Goal: Task Accomplishment & Management: Use online tool/utility

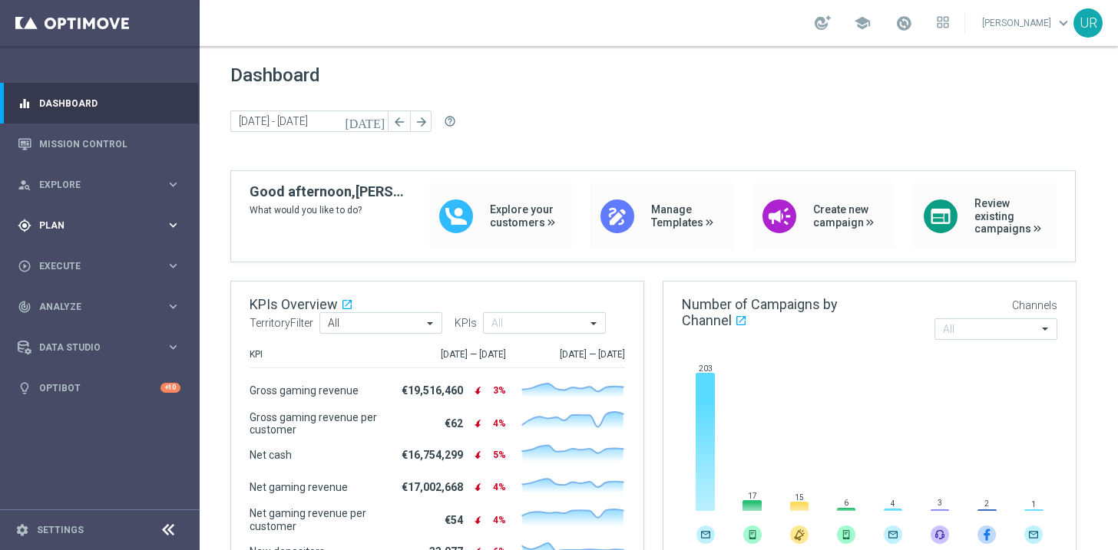
click at [177, 219] on icon "keyboard_arrow_right" at bounding box center [173, 225] width 15 height 15
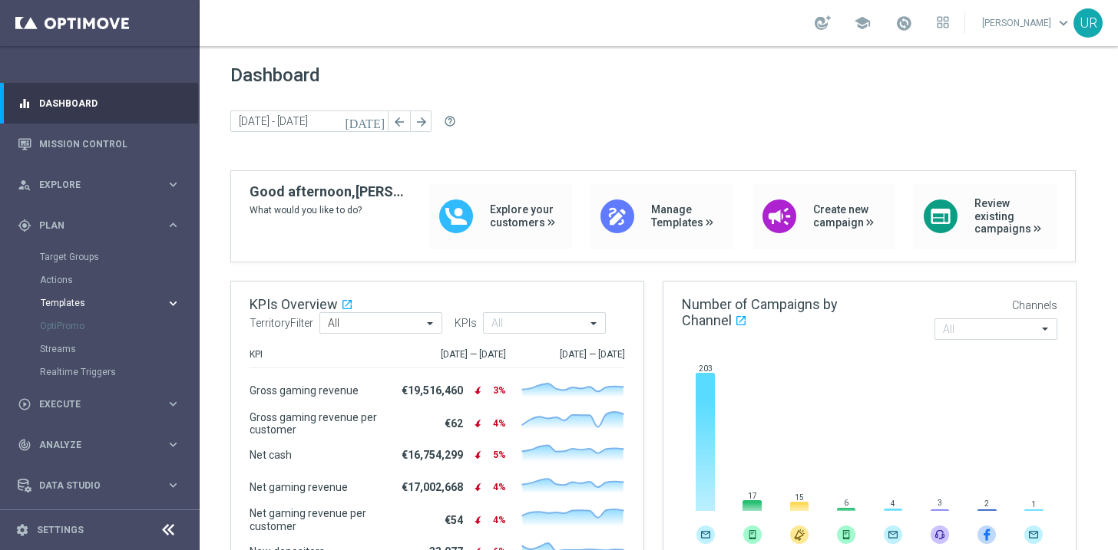
click at [166, 302] on icon "keyboard_arrow_right" at bounding box center [173, 303] width 15 height 15
click at [84, 326] on link "Optimail" at bounding box center [104, 326] width 112 height 12
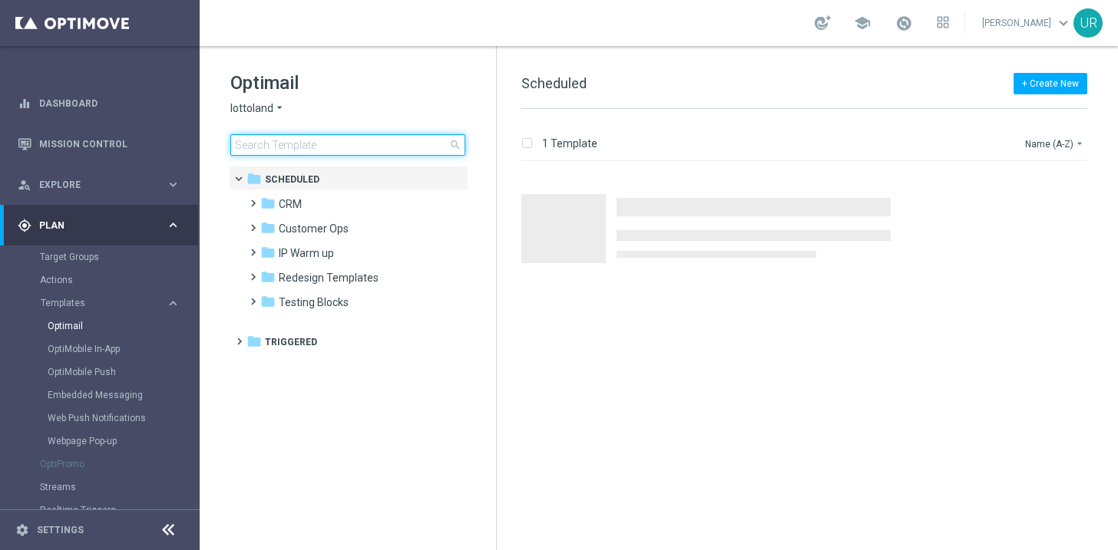
click at [336, 146] on input at bounding box center [347, 144] width 235 height 21
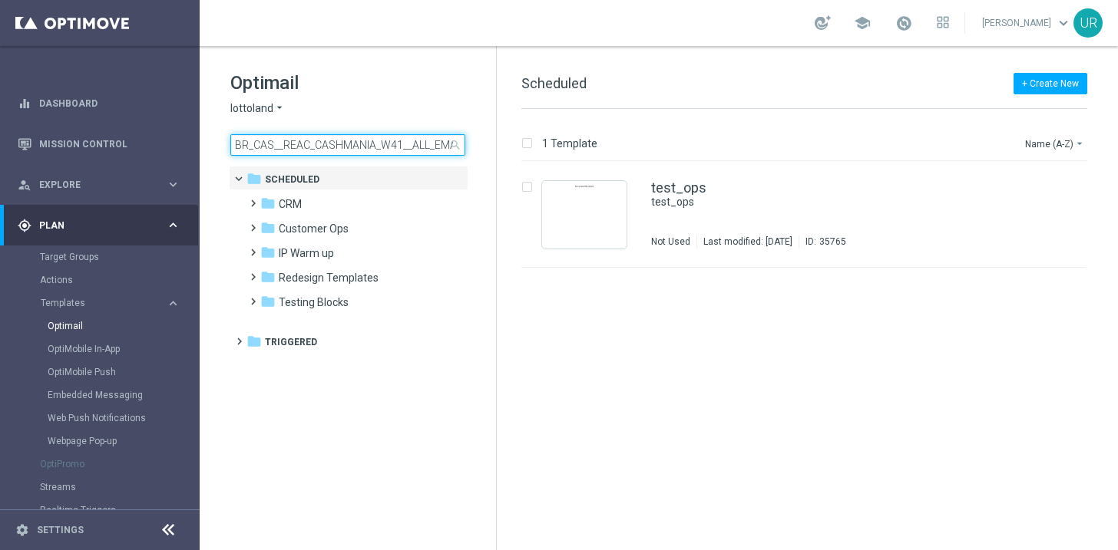
scroll to position [0, 48]
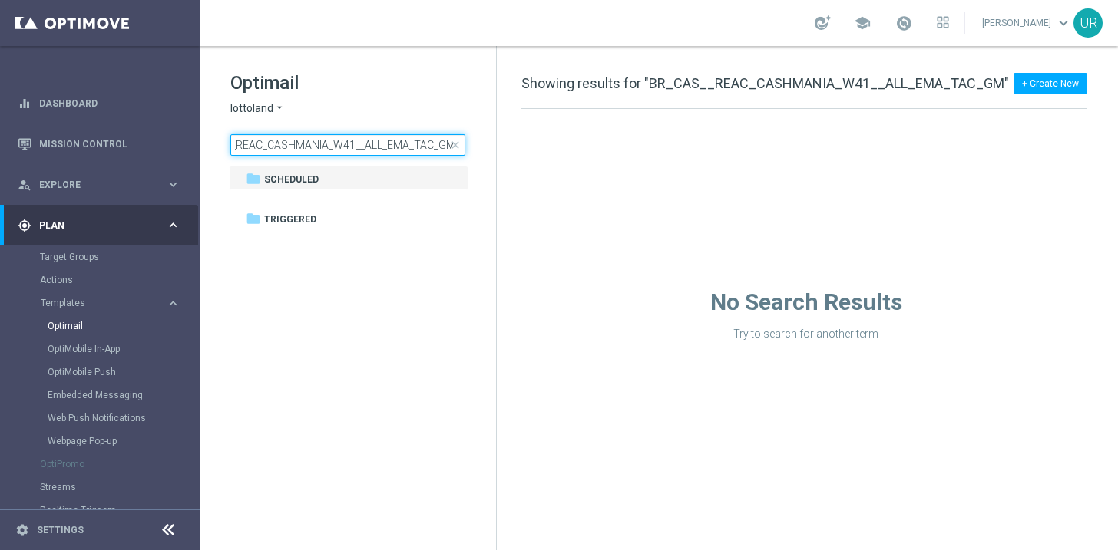
type input "BR_CAS__REAC_CASHMANIA_W41__ALL_EMA_TAC_GM"
click at [421, 147] on input "BR_CAS__REAC_CASHMANIA_W41__ALL_EMA_TAC_GM" at bounding box center [347, 144] width 235 height 21
click at [455, 143] on span "close" at bounding box center [455, 145] width 12 height 12
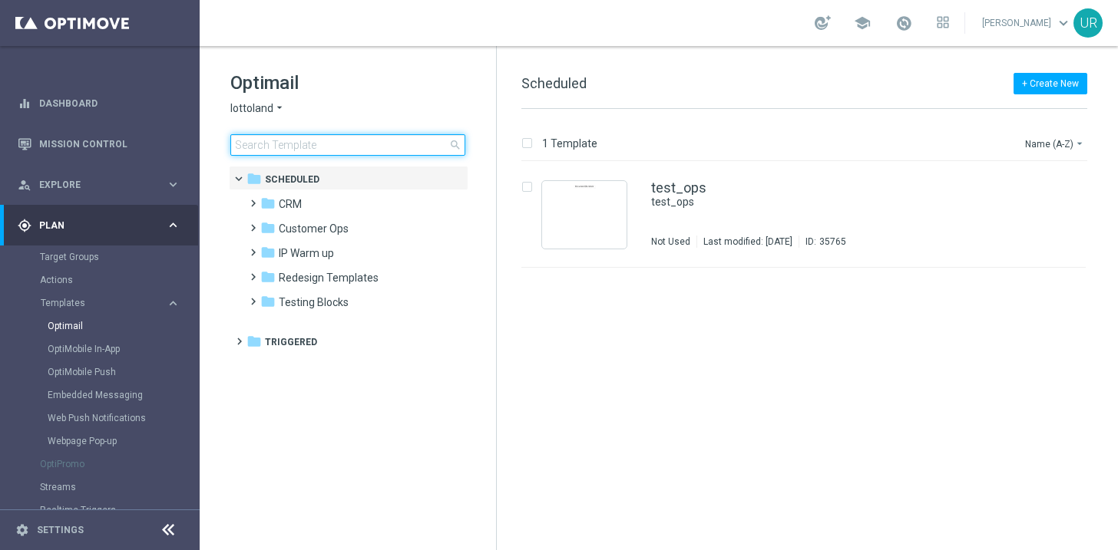
click at [354, 146] on input at bounding box center [347, 144] width 235 height 21
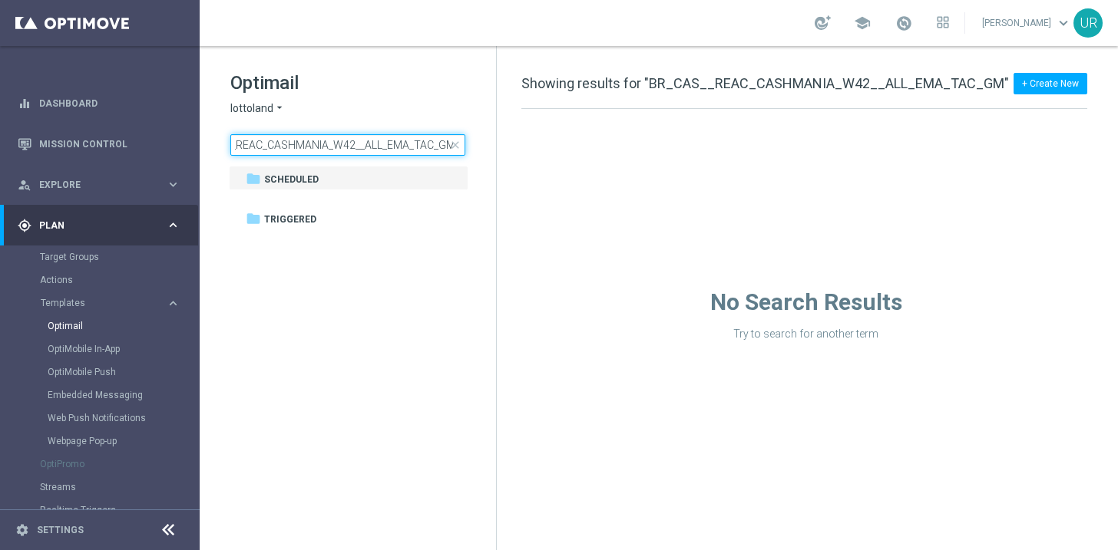
click at [362, 146] on input "BR_CAS__REAC_CASHMANIA_W42__ALL_EMA_TAC_GM" at bounding box center [347, 144] width 235 height 21
type input "BR_CAS__REAC_CASHMANIA_W42_ALL_EMA_TAC_GM"
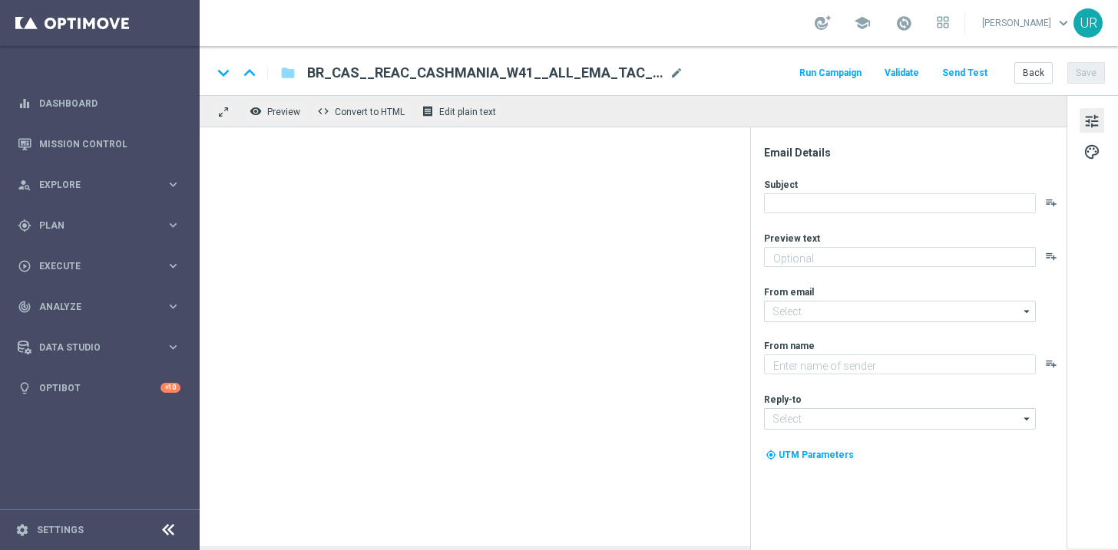
type textarea "Zero custo, só diversão: clique e jogue agora mesmo."
type textarea "Lottoland"
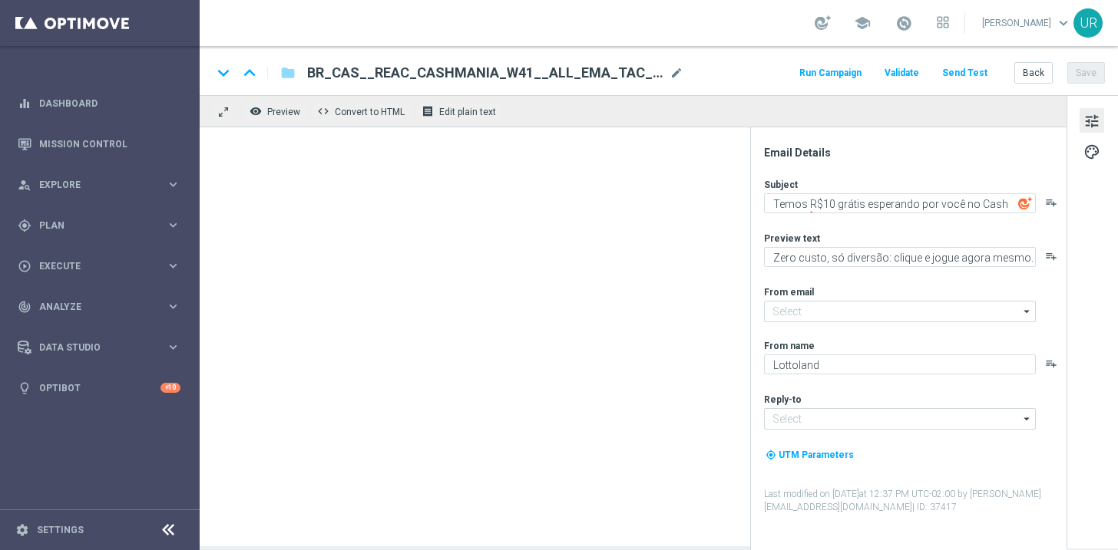
type input "mail@crm.lottoland.bet.br"
type input "contato@lottoland.bet.br"
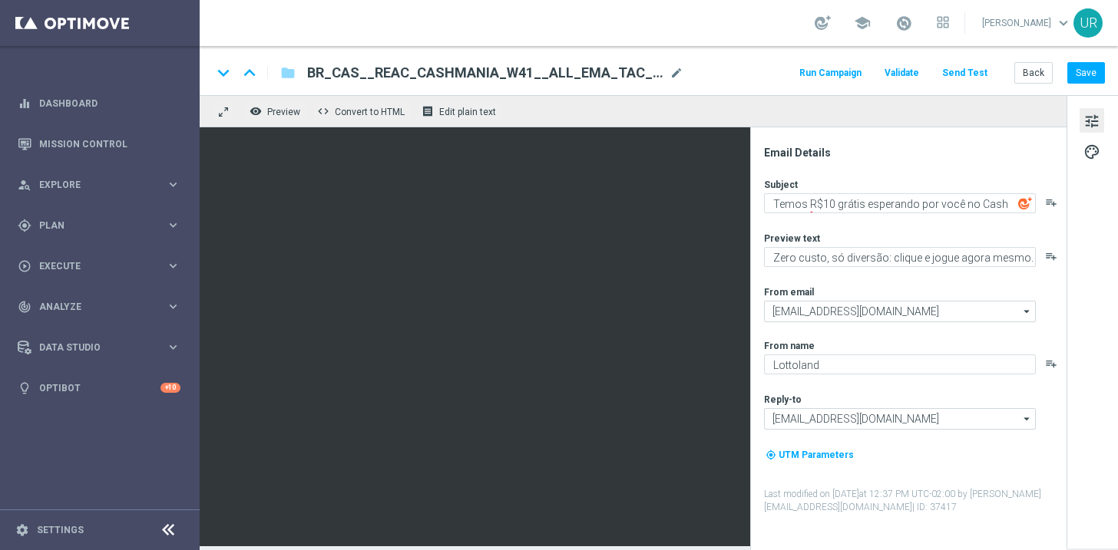
click at [964, 76] on button "Send Test" at bounding box center [965, 73] width 50 height 21
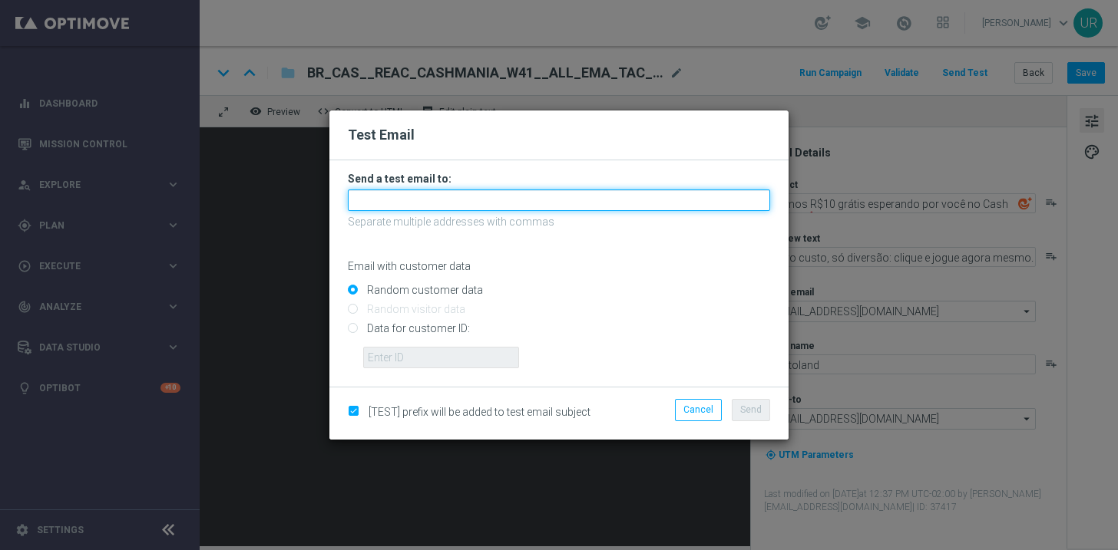
click at [622, 190] on input "text" at bounding box center [559, 200] width 422 height 21
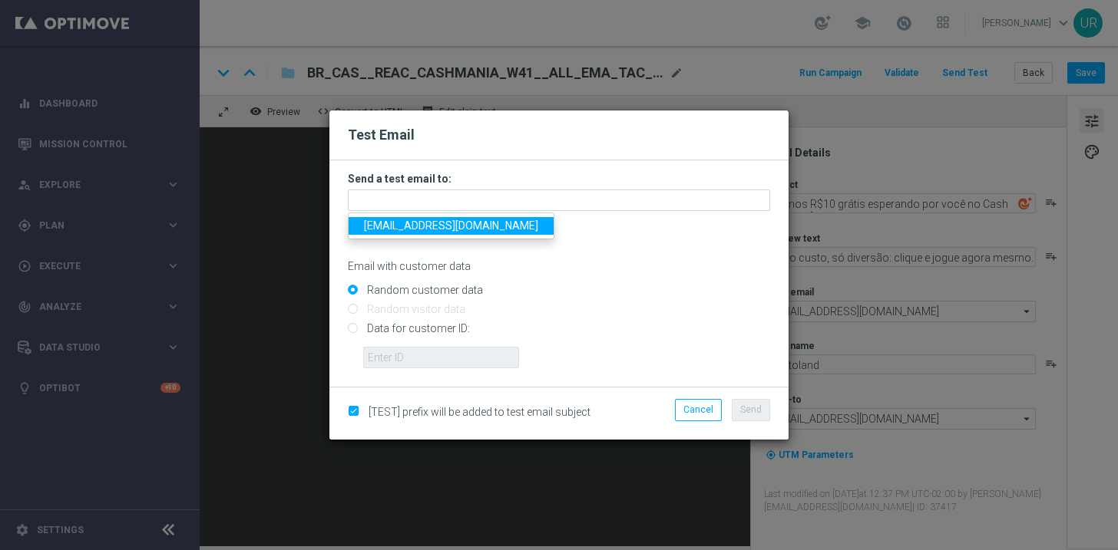
click at [412, 229] on span "ulrikarosendahl68@gmail.com" at bounding box center [451, 226] width 174 height 12
type input "ulrikarosendahl68@gmail.com"
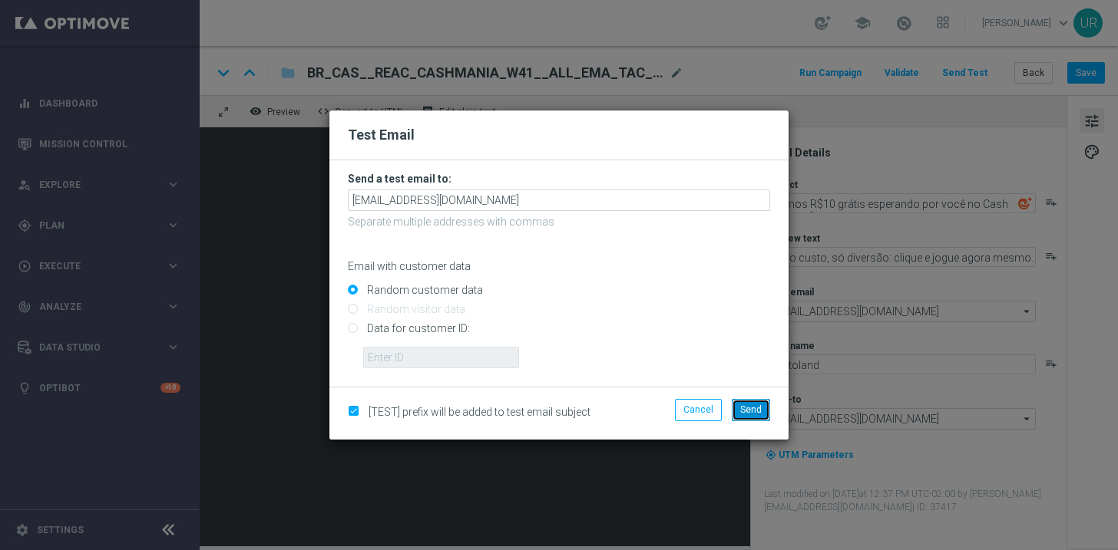
click at [761, 413] on span "Send" at bounding box center [750, 410] width 21 height 11
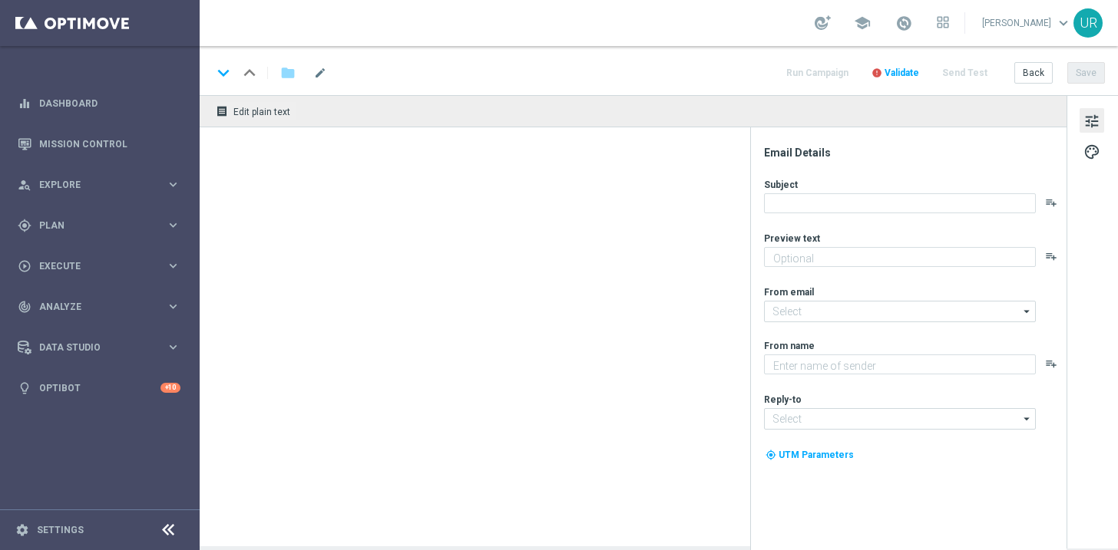
type textarea "Zero custo, só diversão: clique e jogue agora mesmo."
type input "mail@crm.lottoland.bet.br"
type textarea "Lottoland"
type input "contato@lottoland.bet.br"
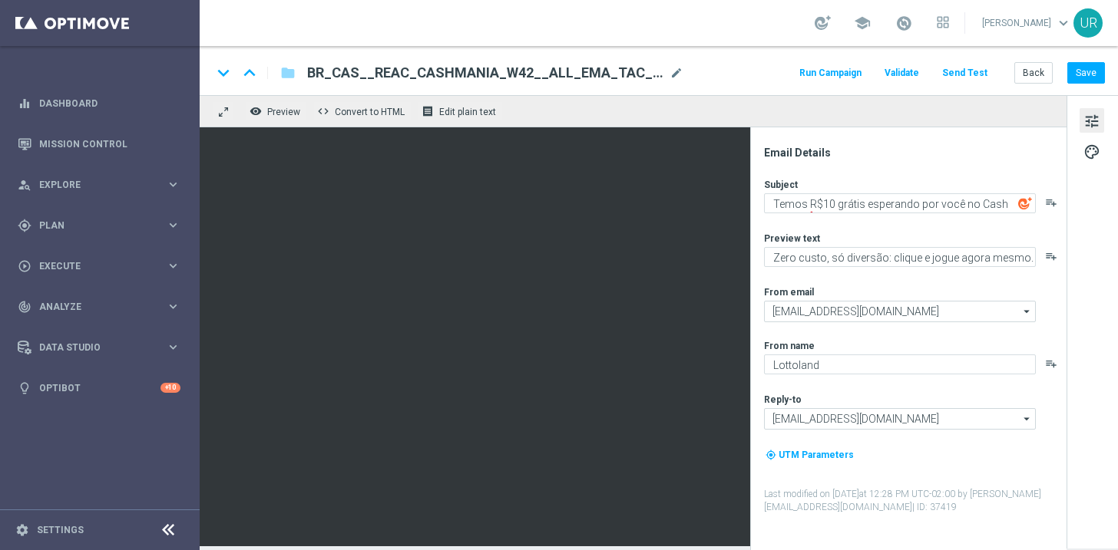
click at [969, 78] on button "Send Test" at bounding box center [965, 73] width 50 height 21
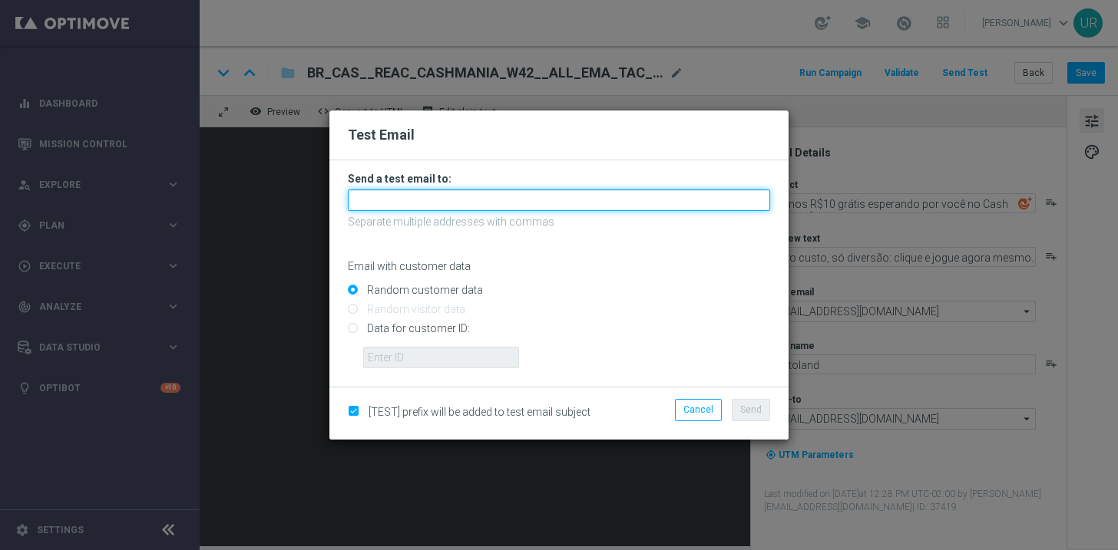
click at [488, 196] on input "text" at bounding box center [559, 200] width 422 height 21
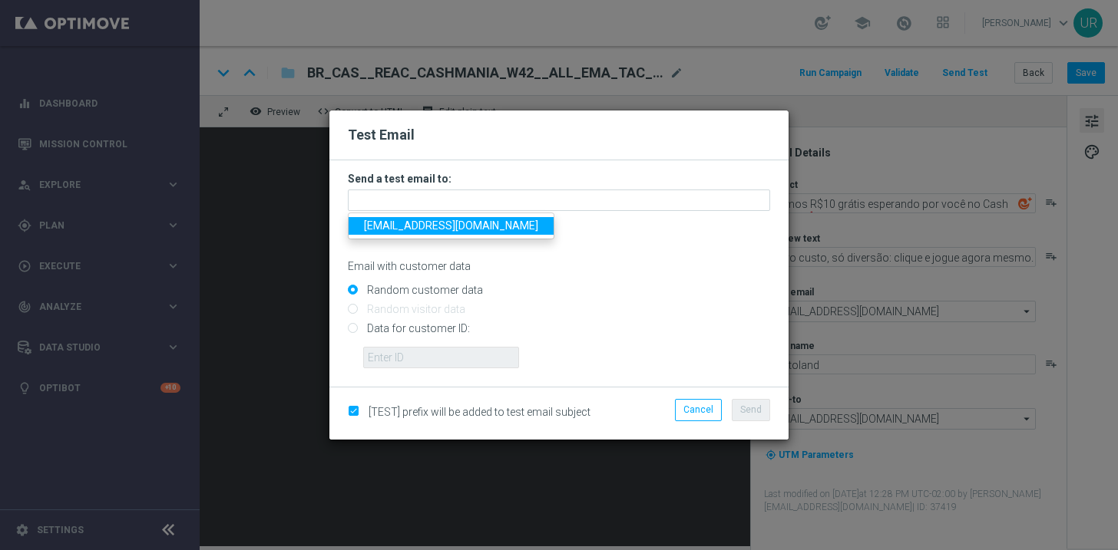
click at [410, 224] on span "ulrikarosendahl68@gmail.com" at bounding box center [451, 226] width 174 height 12
type input "ulrikarosendahl68@gmail.com"
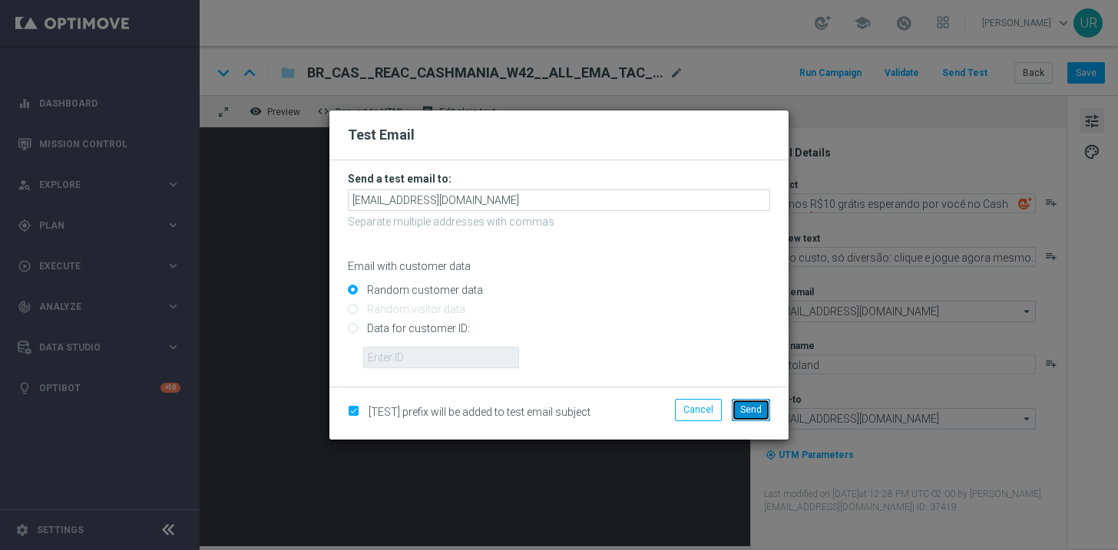
click at [744, 417] on button "Send" at bounding box center [751, 409] width 38 height 21
